Goal: Information Seeking & Learning: Understand process/instructions

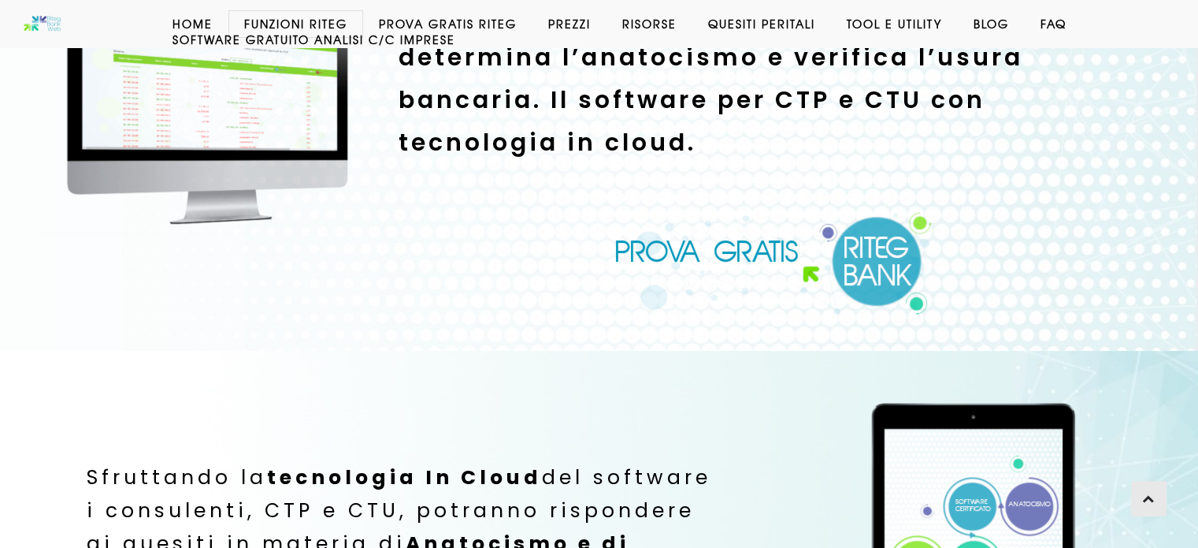
scroll to position [242, 0]
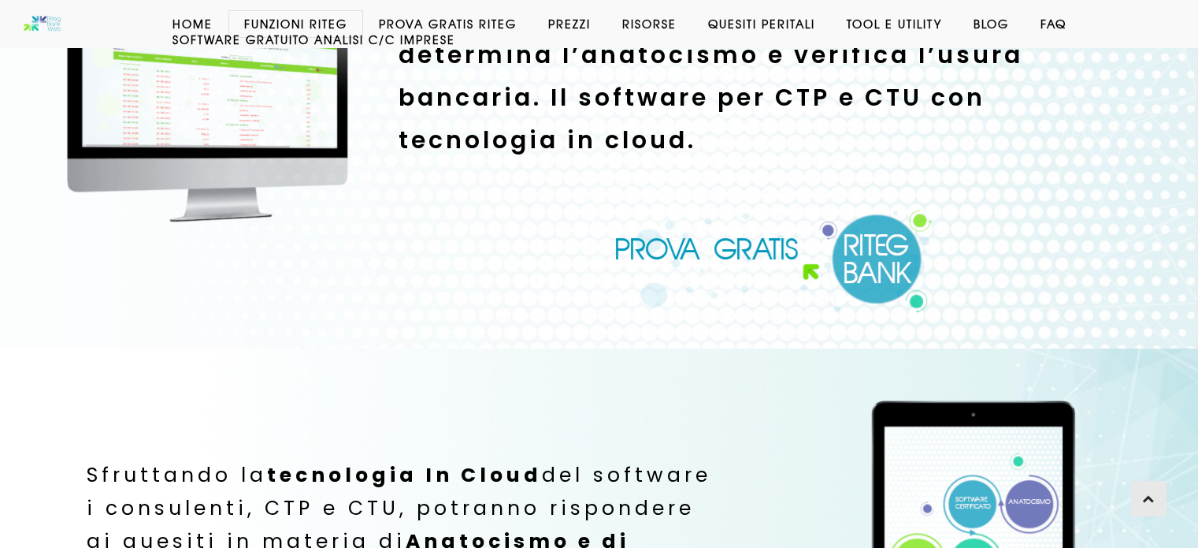
click at [738, 255] on img at bounding box center [774, 261] width 319 height 104
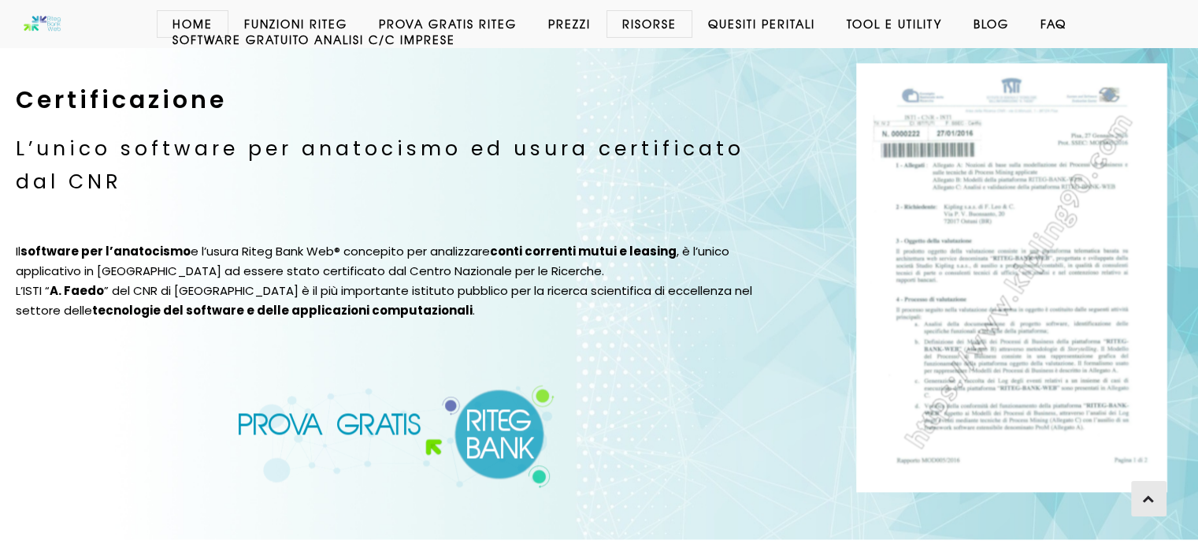
scroll to position [2030, 0]
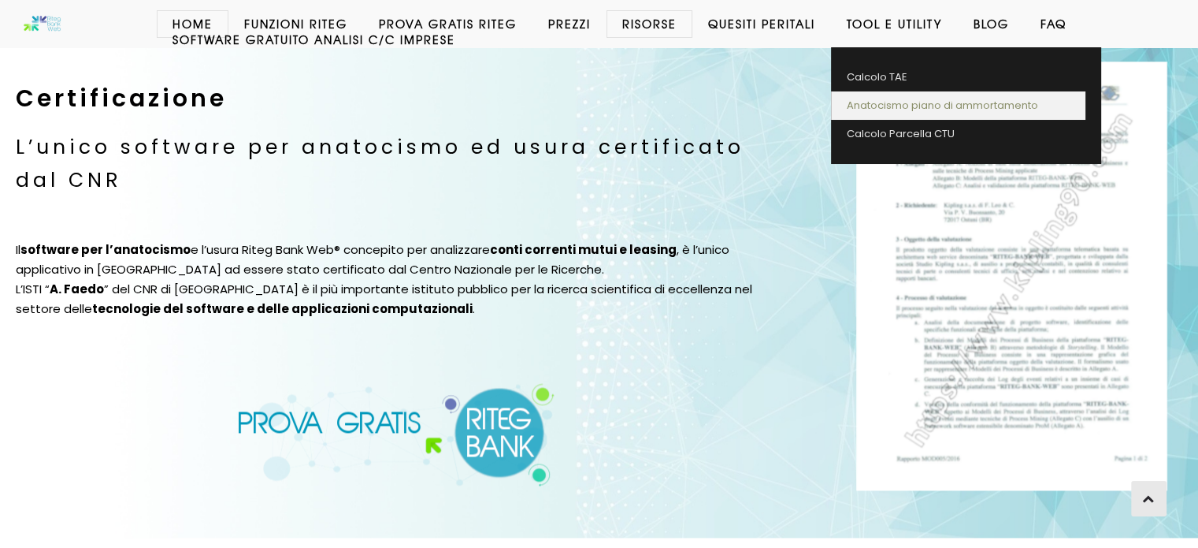
click at [905, 98] on link "Anatocismo piano di ammortamento" at bounding box center [958, 105] width 255 height 28
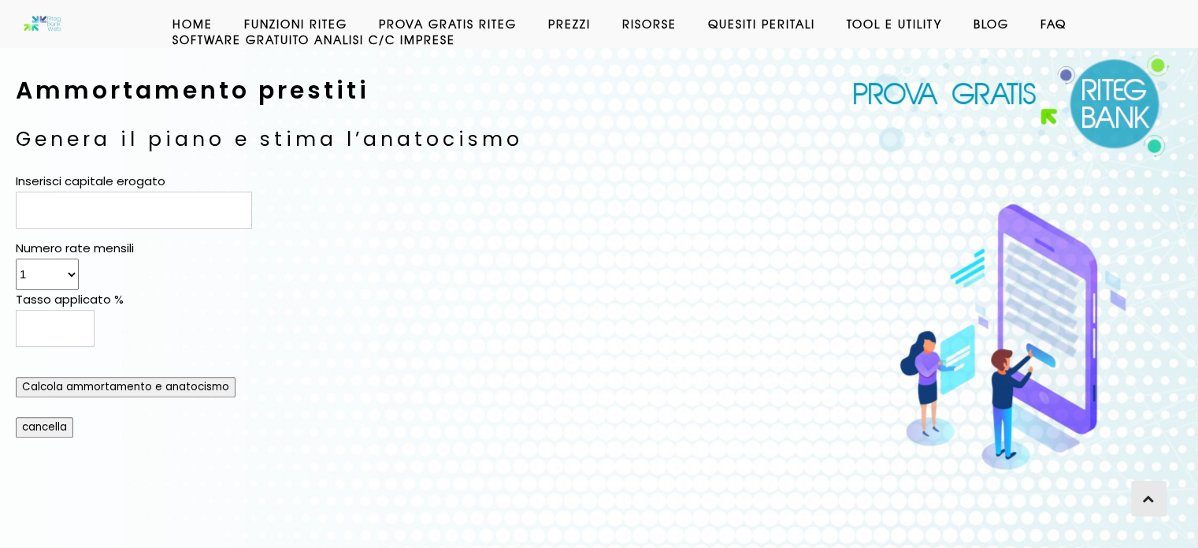
scroll to position [672, 0]
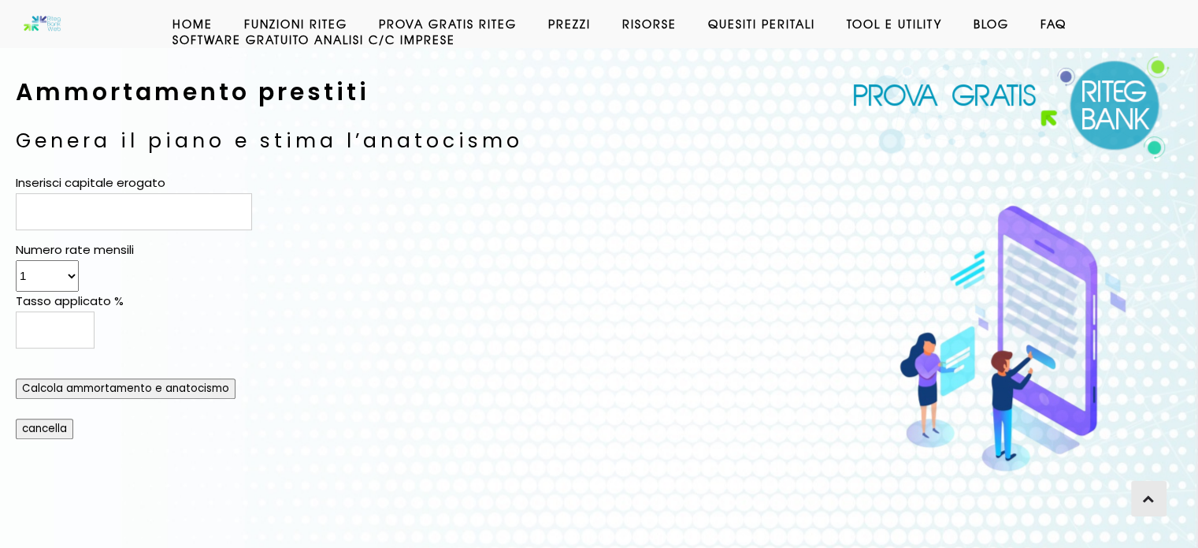
click at [154, 215] on input "Inserisci capitale erogato" at bounding box center [134, 211] width 236 height 37
type input "140000"
click at [63, 273] on select "1 2 3 4 5 6 7 8 9 10 11 12 13 14 15 16 17 18 19 20 21 22 23 24 25 26 27 28 29 3…" at bounding box center [47, 276] width 63 height 32
select select "360"
click at [16, 260] on select "1 2 3 4 5 6 7 8 9 10 11 12 13 14 15 16 17 18 19 20 21 22 23 24 25 26 27 28 29 3…" at bounding box center [47, 276] width 63 height 32
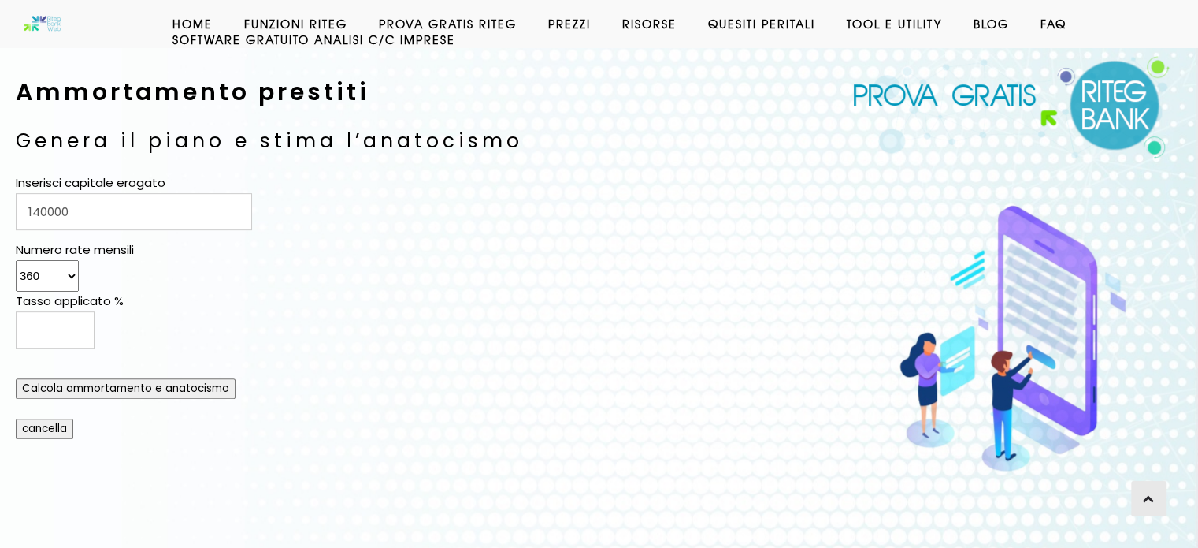
click at [255, 327] on left "Inserisci capitale erogato 140000 Numero rate mensili 1 2 3 4 5 6 7 8 9 10 11 1…" at bounding box center [397, 305] width 762 height 262
click at [72, 318] on input "Tasso applicato %" at bounding box center [55, 329] width 79 height 37
click at [287, 300] on form "Inserisci capitale erogato 140000 Numero rate mensili 1 2 3 4 5 6 7 8 9 10 11 1…" at bounding box center [397, 306] width 762 height 266
click at [148, 382] on input "Calcola ammortamento e anatocismo" at bounding box center [126, 388] width 220 height 20
type input "4.742"
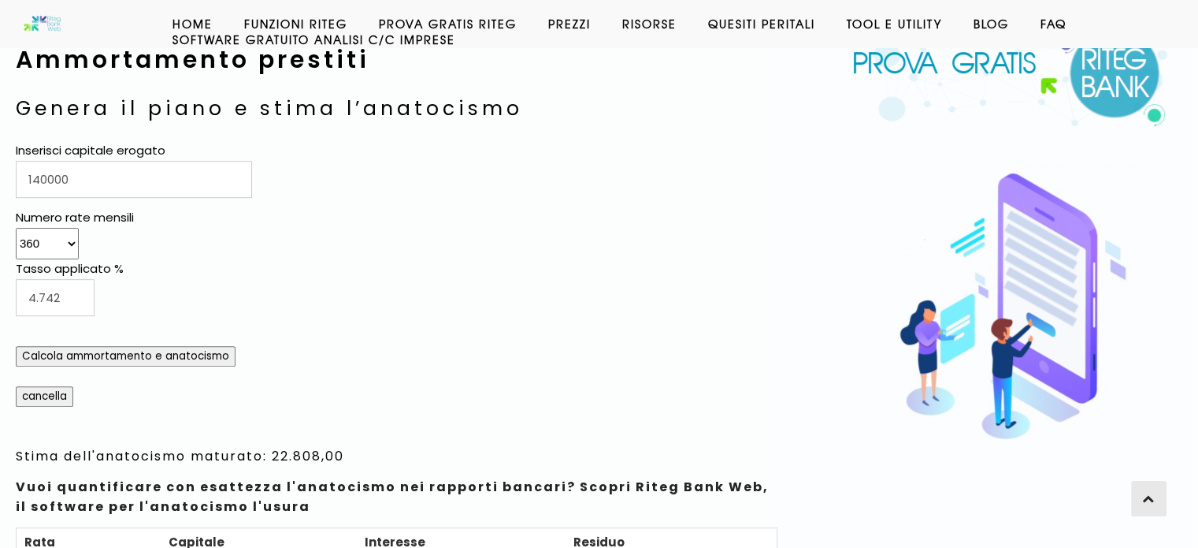
scroll to position [706, 0]
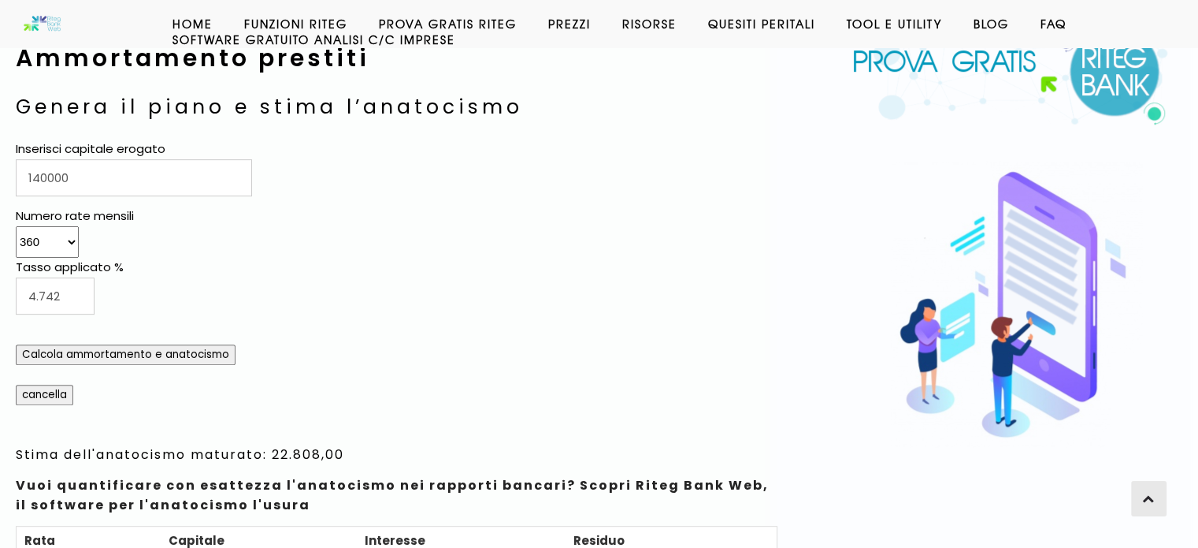
click at [123, 355] on input "Calcola ammortamento e anatocismo" at bounding box center [126, 354] width 220 height 20
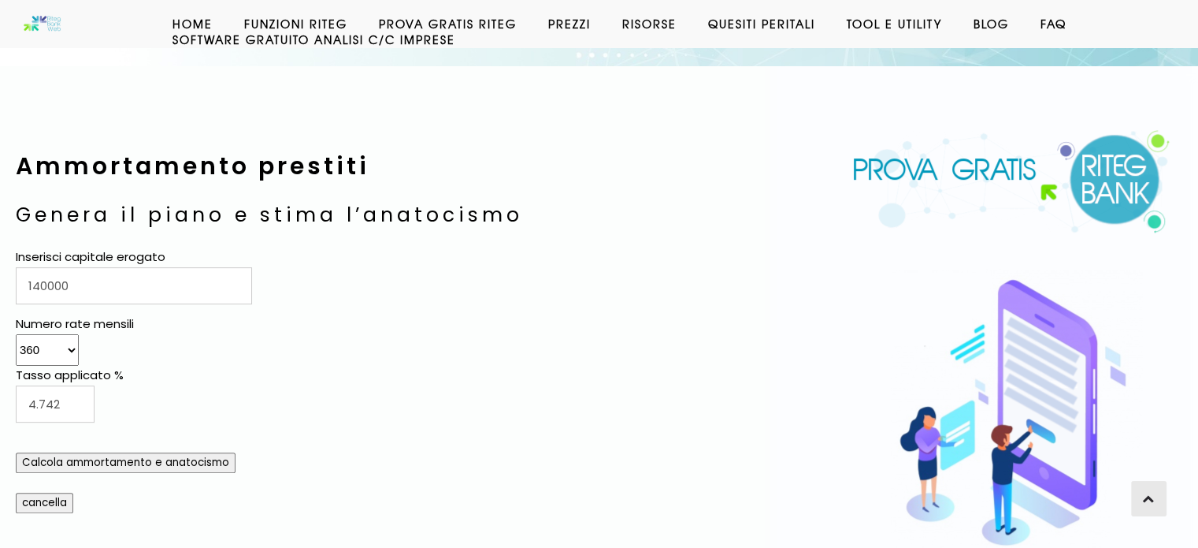
scroll to position [596, 0]
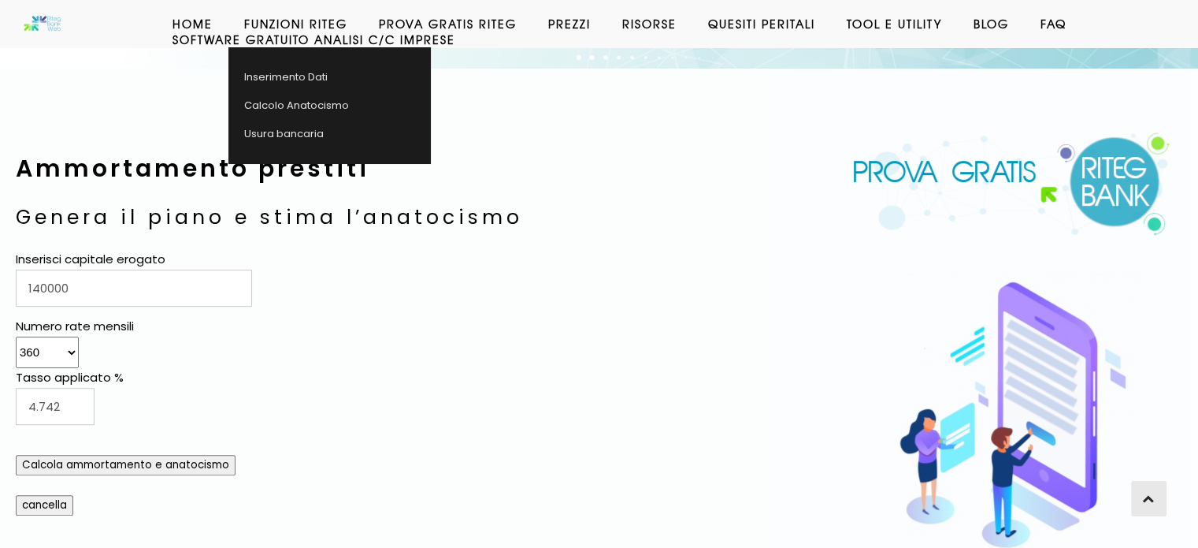
click at [295, 27] on link "Funzioni Riteg" at bounding box center [296, 24] width 135 height 16
click at [309, 18] on link "Funzioni Riteg" at bounding box center [296, 24] width 135 height 16
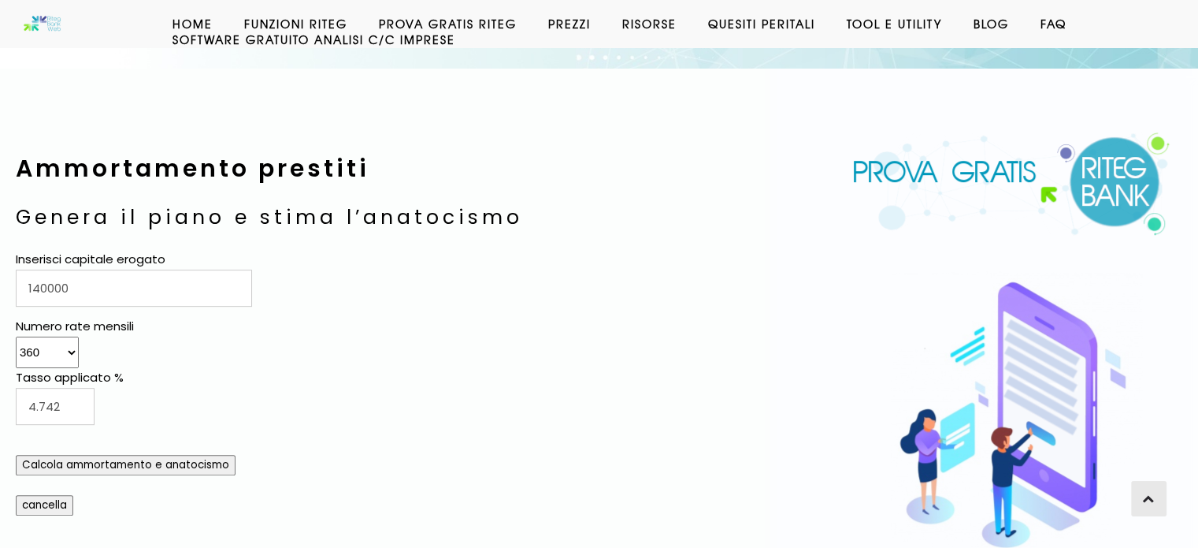
click at [331, 84] on div at bounding box center [396, 100] width 793 height 63
click at [188, 16] on link "Home" at bounding box center [193, 24] width 72 height 16
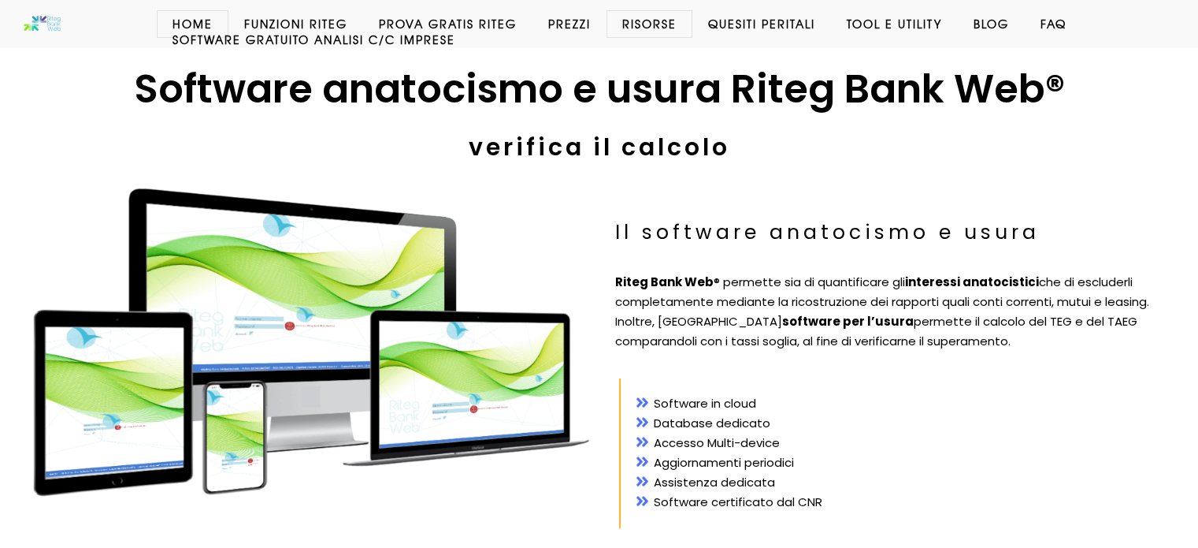
click at [207, 38] on link "Software GRATUITO analisi c/c imprese" at bounding box center [314, 40] width 314 height 16
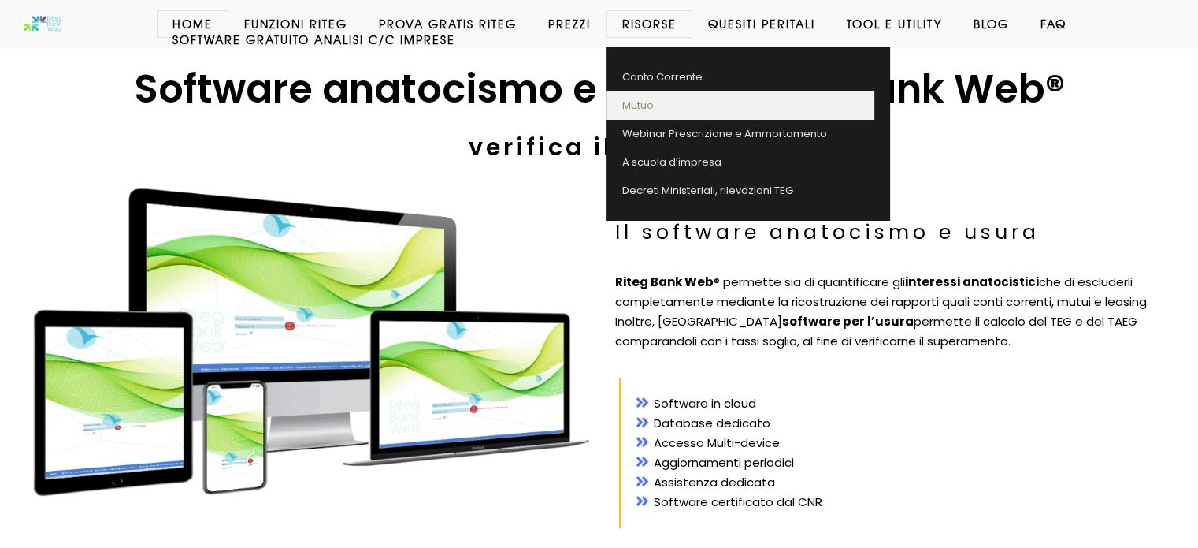
click at [628, 106] on link "Mutuo" at bounding box center [741, 105] width 268 height 28
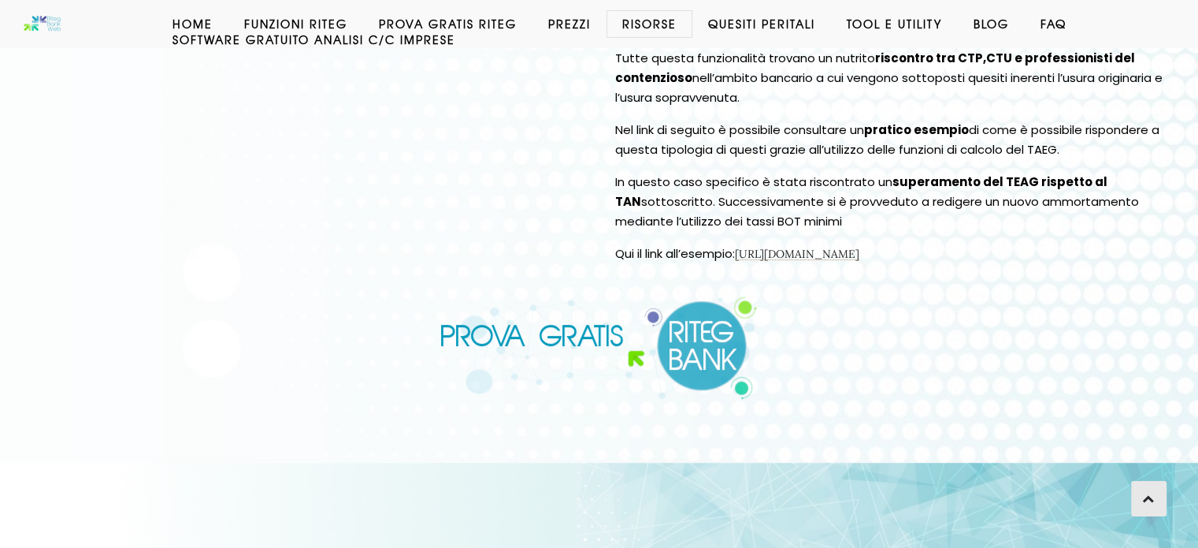
scroll to position [593, 0]
click at [860, 257] on link "[URL][DOMAIN_NAME]" at bounding box center [797, 253] width 124 height 14
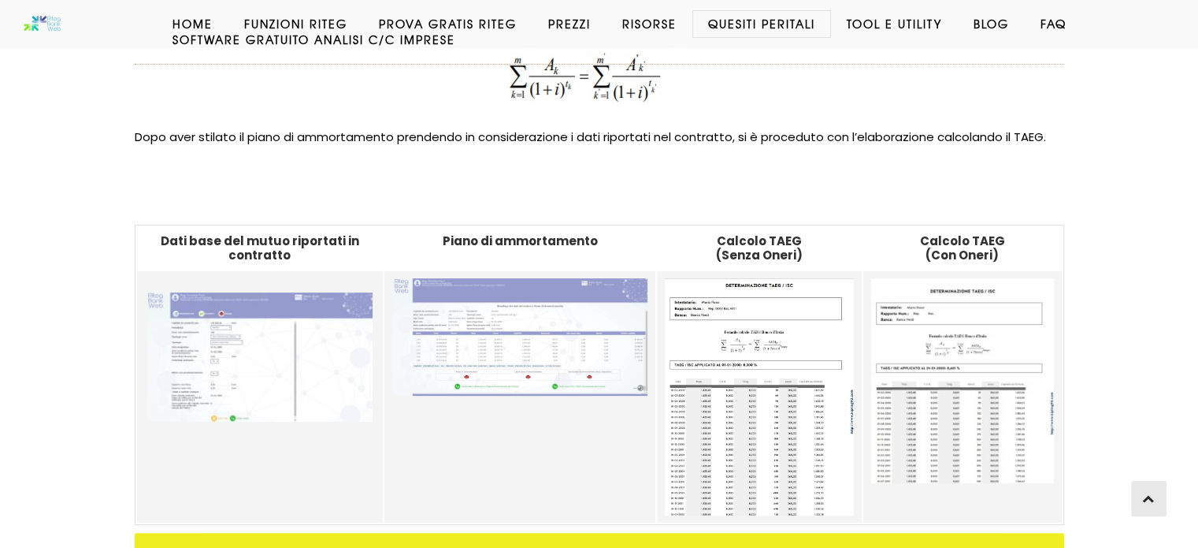
scroll to position [476, 0]
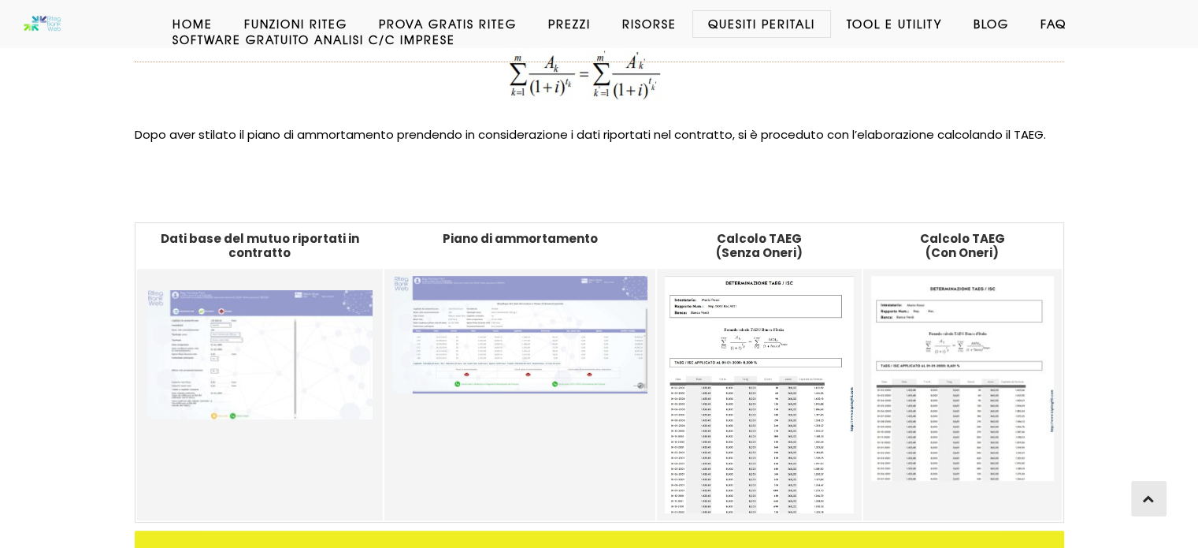
click at [236, 352] on img at bounding box center [259, 354] width 225 height 129
click at [479, 302] on img at bounding box center [519, 335] width 255 height 118
click at [750, 319] on img at bounding box center [759, 394] width 189 height 237
click at [964, 319] on img at bounding box center [962, 378] width 182 height 205
